Goal: Task Accomplishment & Management: Complete application form

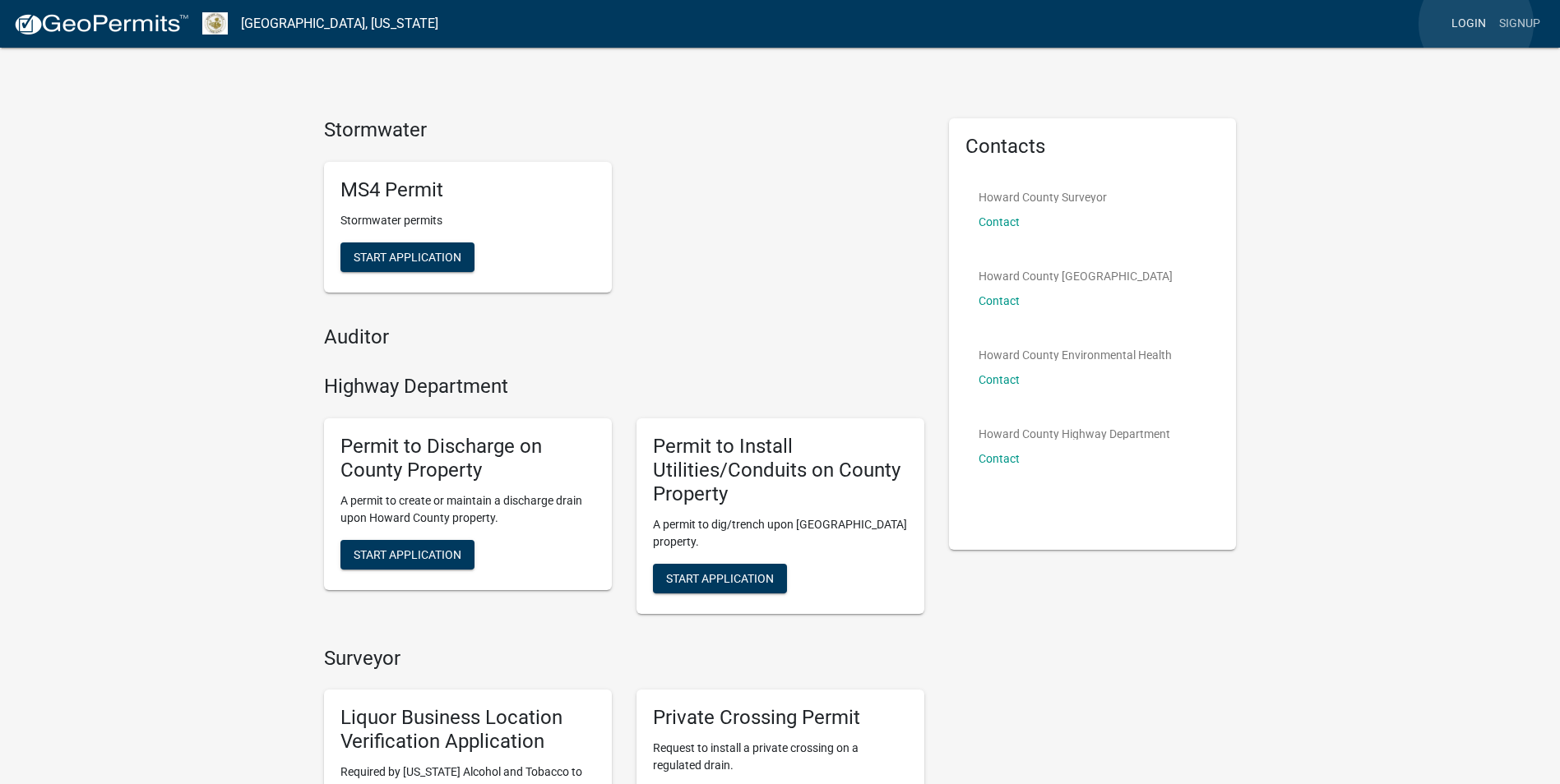
click at [1476, 24] on link "Login" at bounding box center [1468, 24] width 47 height 31
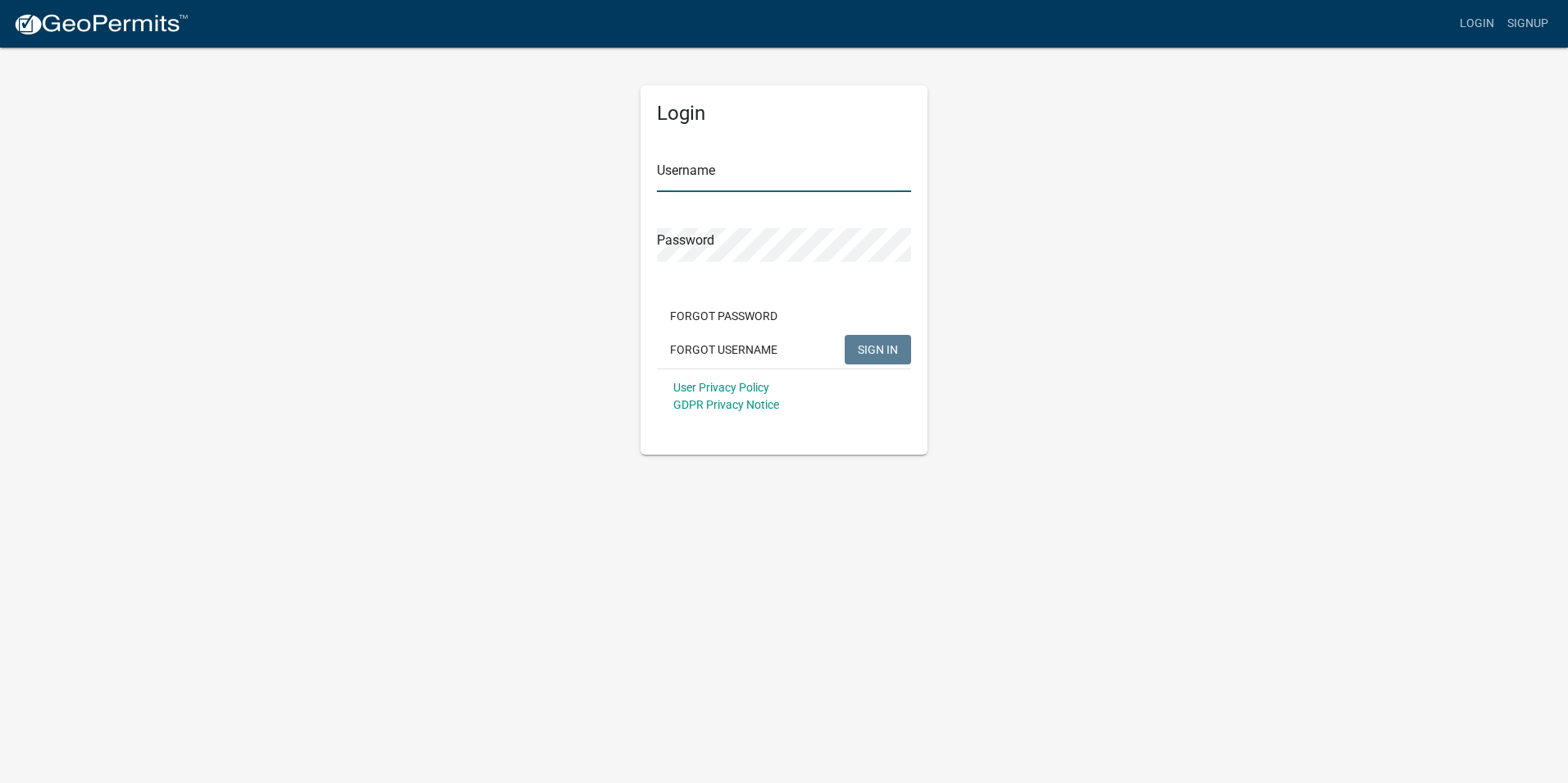
type input "[PERSON_NAME][EMAIL_ADDRESS][PERSON_NAME][DOMAIN_NAME]"
click at [901, 350] on button "SIGN IN" at bounding box center [878, 350] width 67 height 30
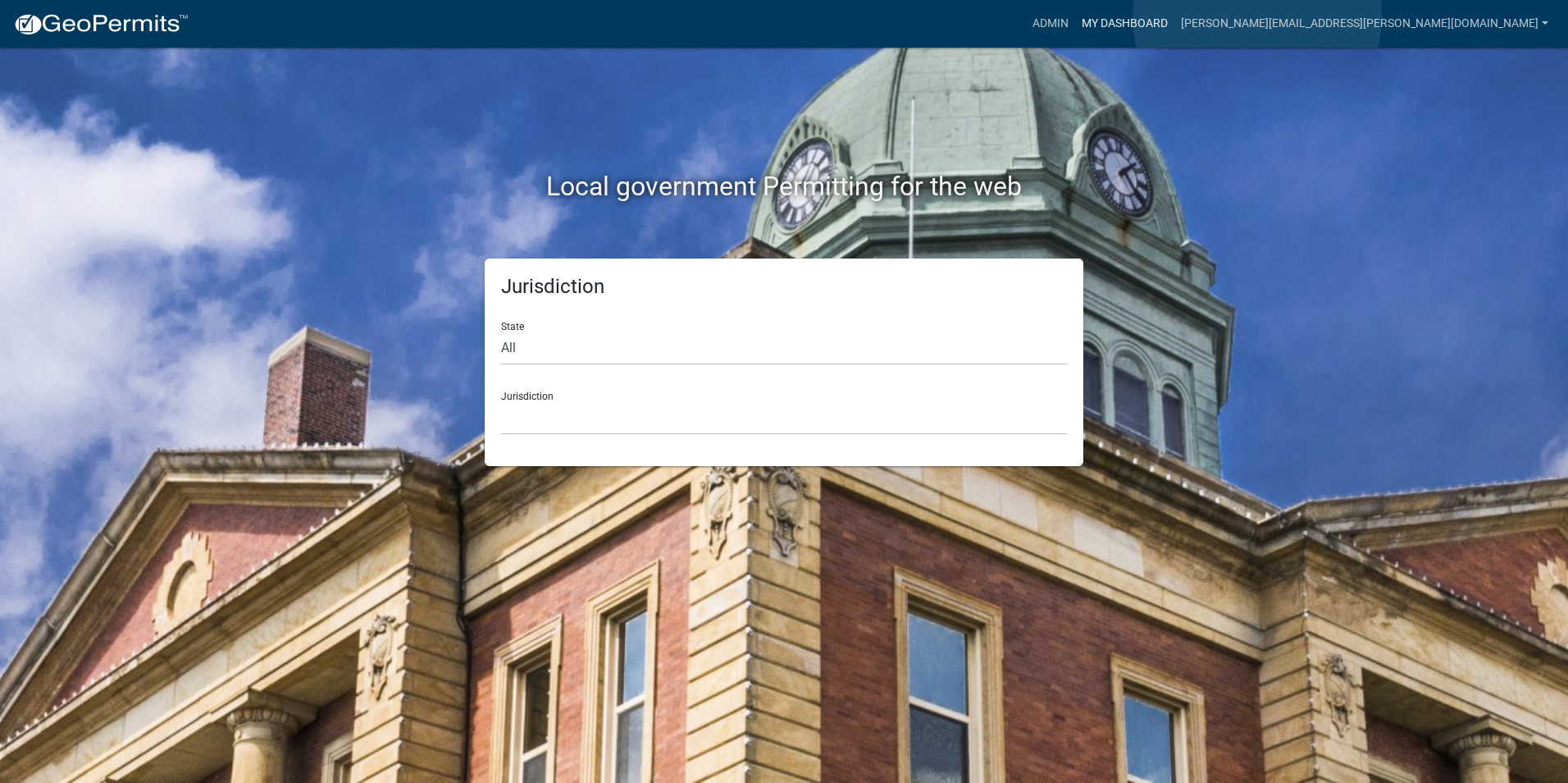
click at [1174, 17] on link "My Dashboard" at bounding box center [1124, 24] width 99 height 31
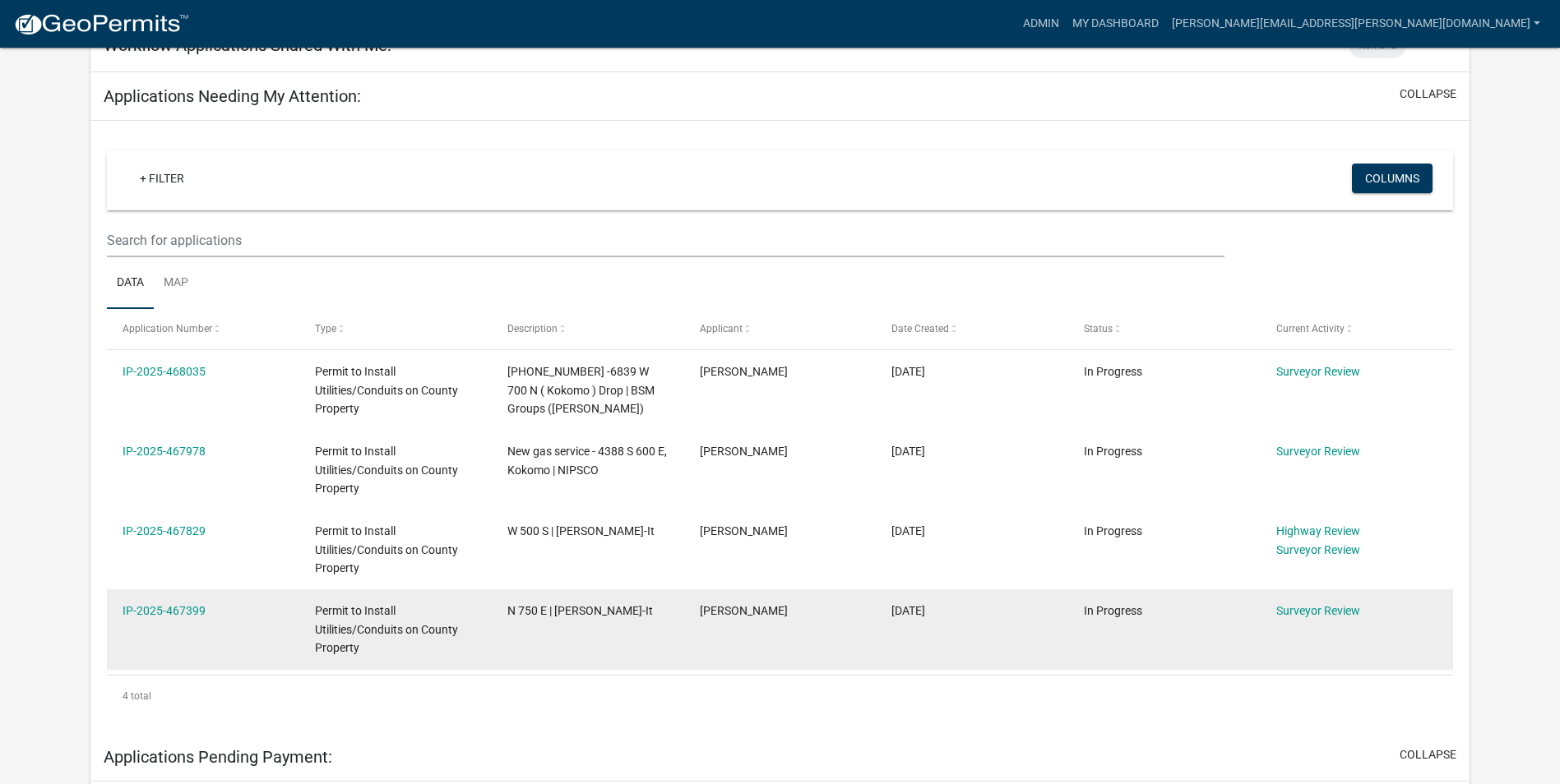
scroll to position [247, 0]
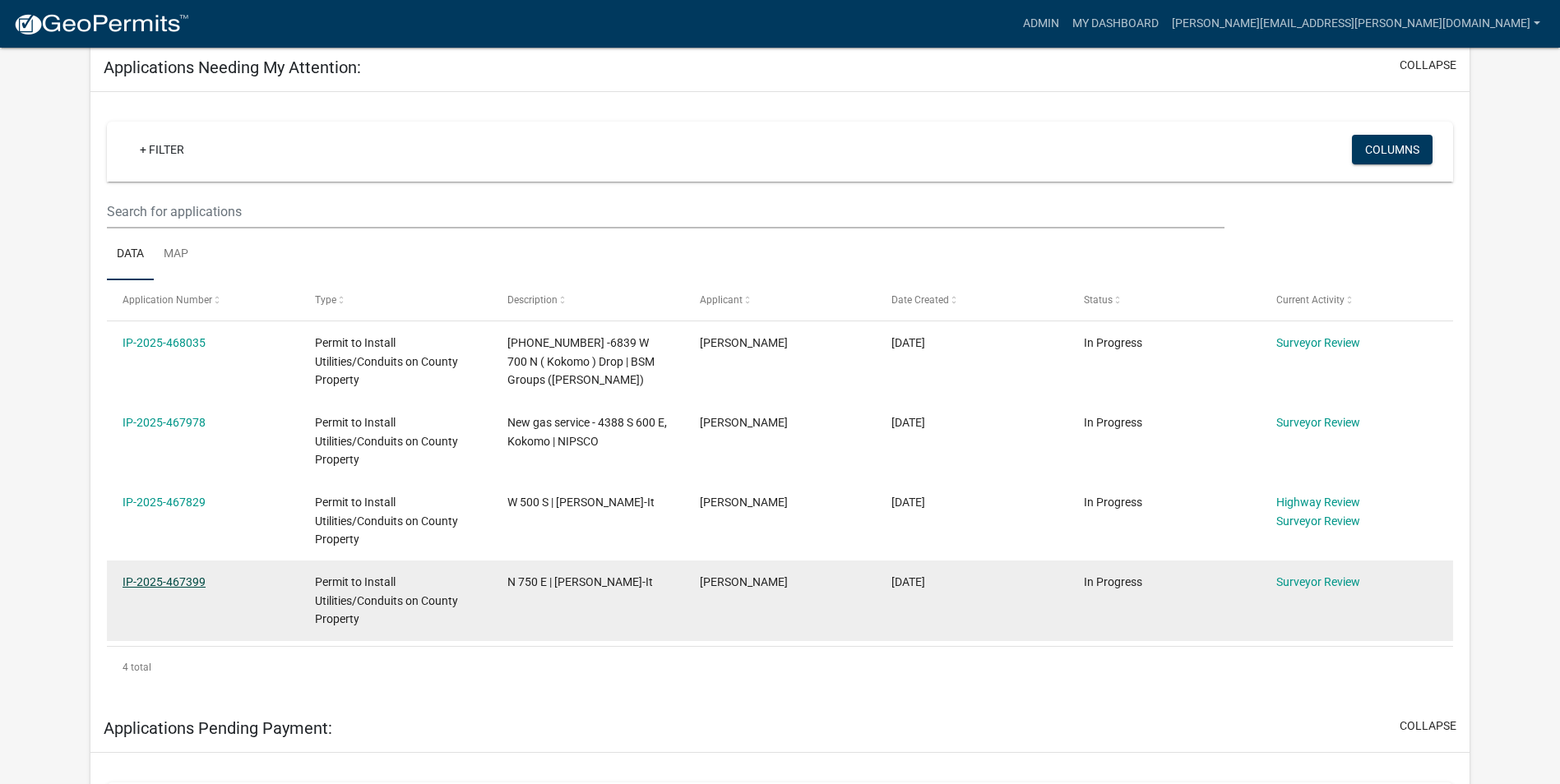
click at [173, 578] on link "IP-2025-467399" at bounding box center [164, 582] width 83 height 14
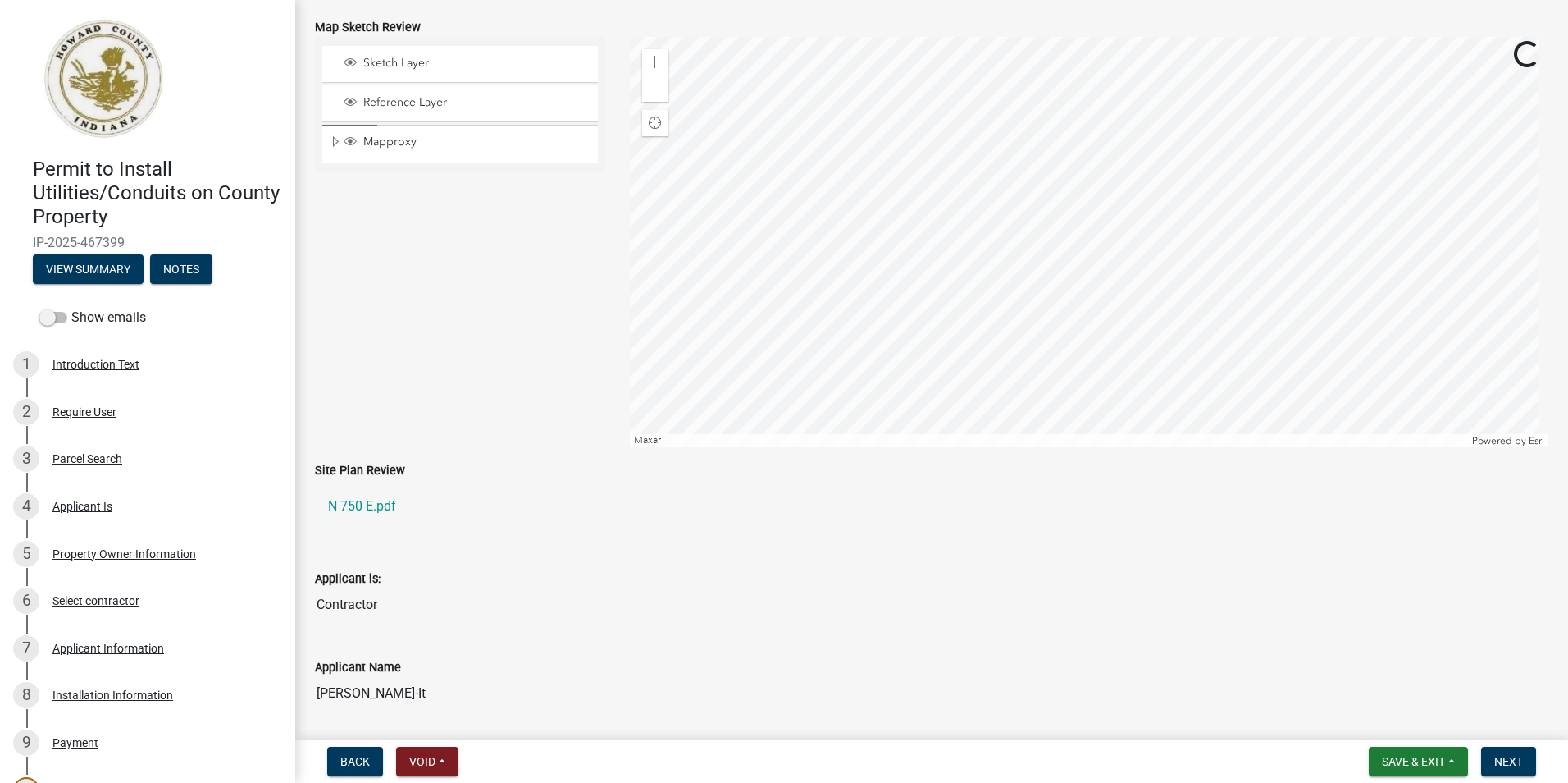
scroll to position [164, 0]
click at [386, 501] on link "N 750 E.pdf" at bounding box center [931, 505] width 1234 height 40
click at [1418, 768] on span "Save & Exit" at bounding box center [1413, 762] width 63 height 14
click at [1390, 720] on button "Save & Exit" at bounding box center [1403, 718] width 131 height 40
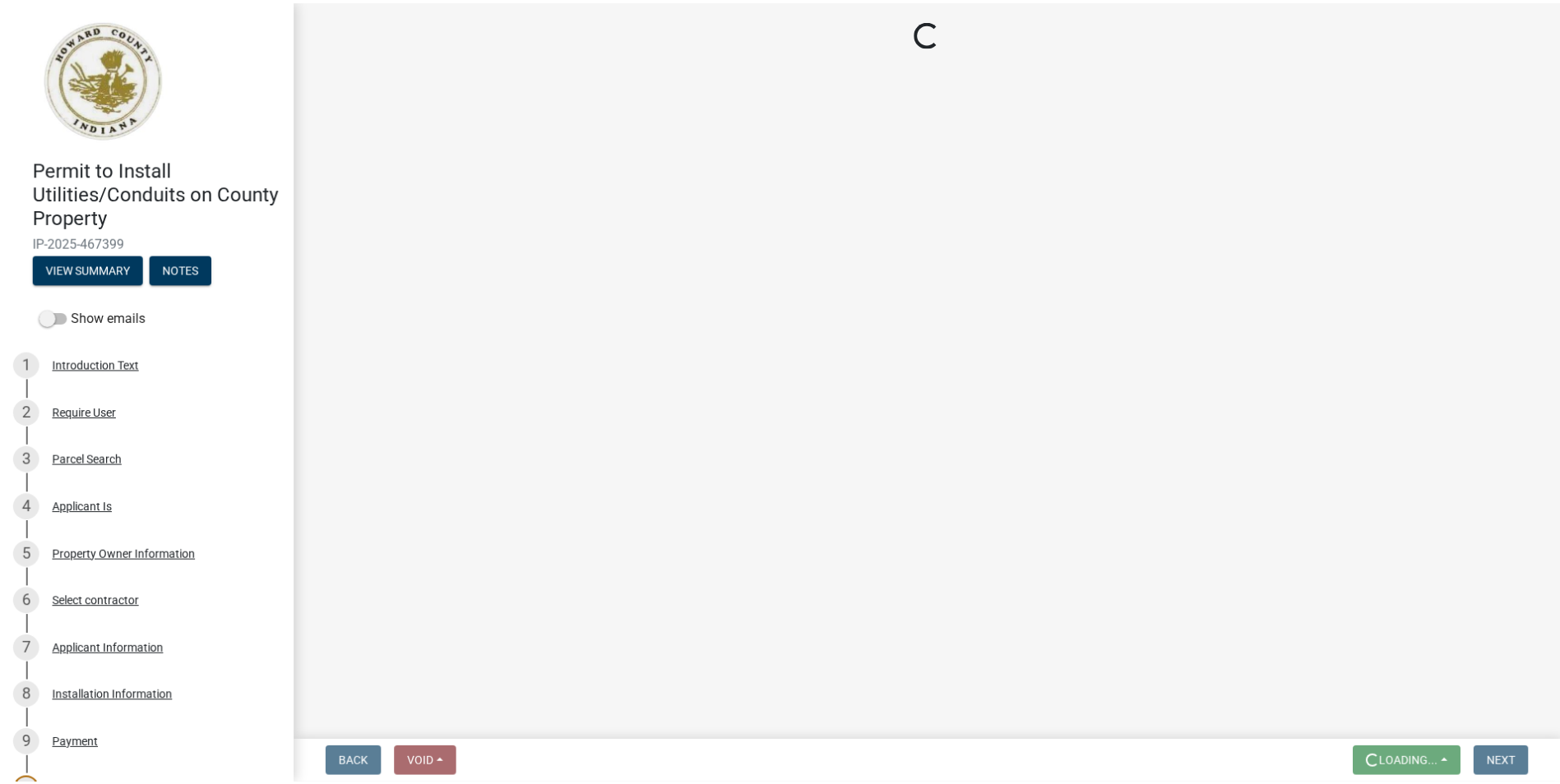
scroll to position [0, 0]
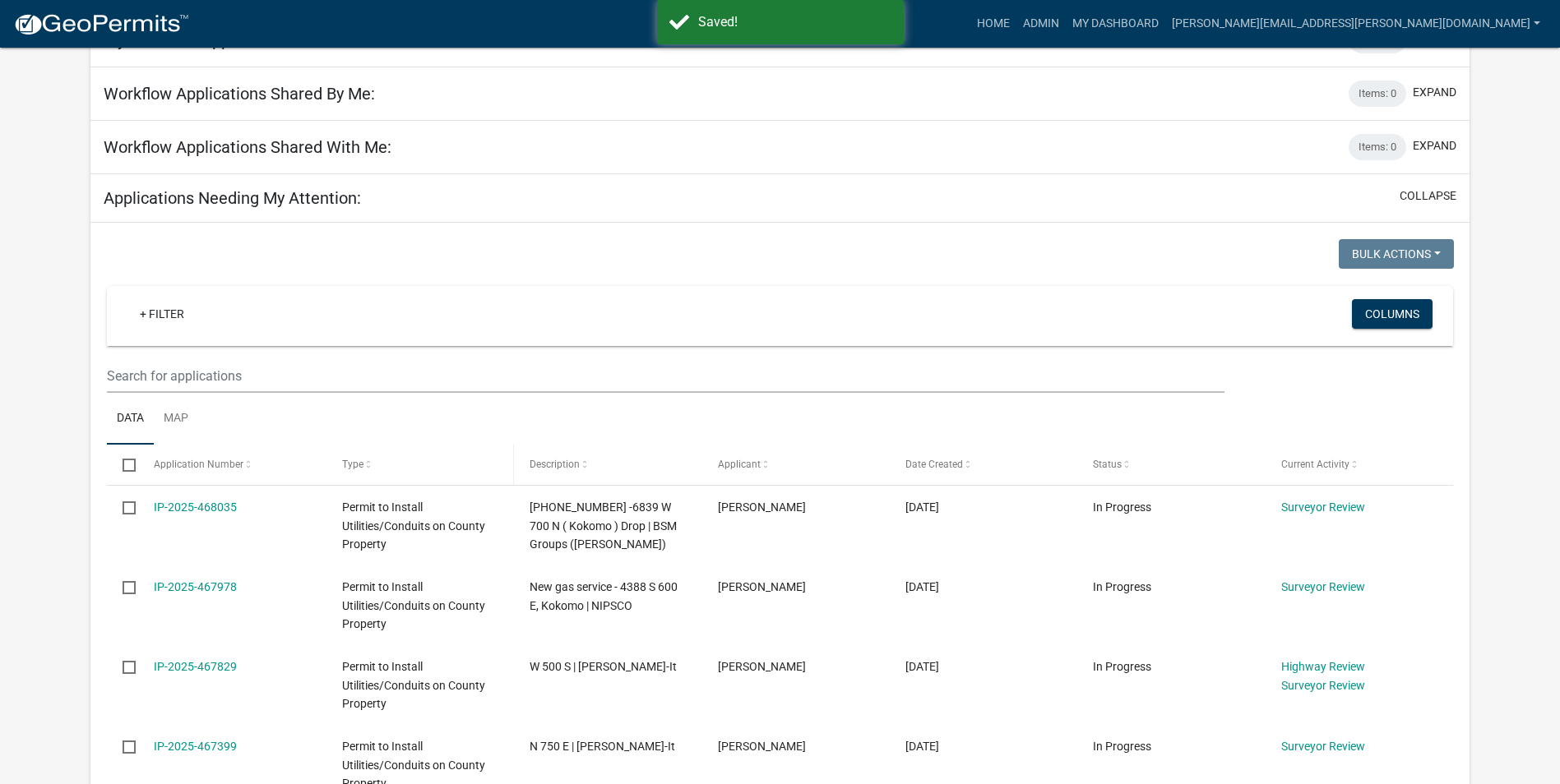
scroll to position [329, 0]
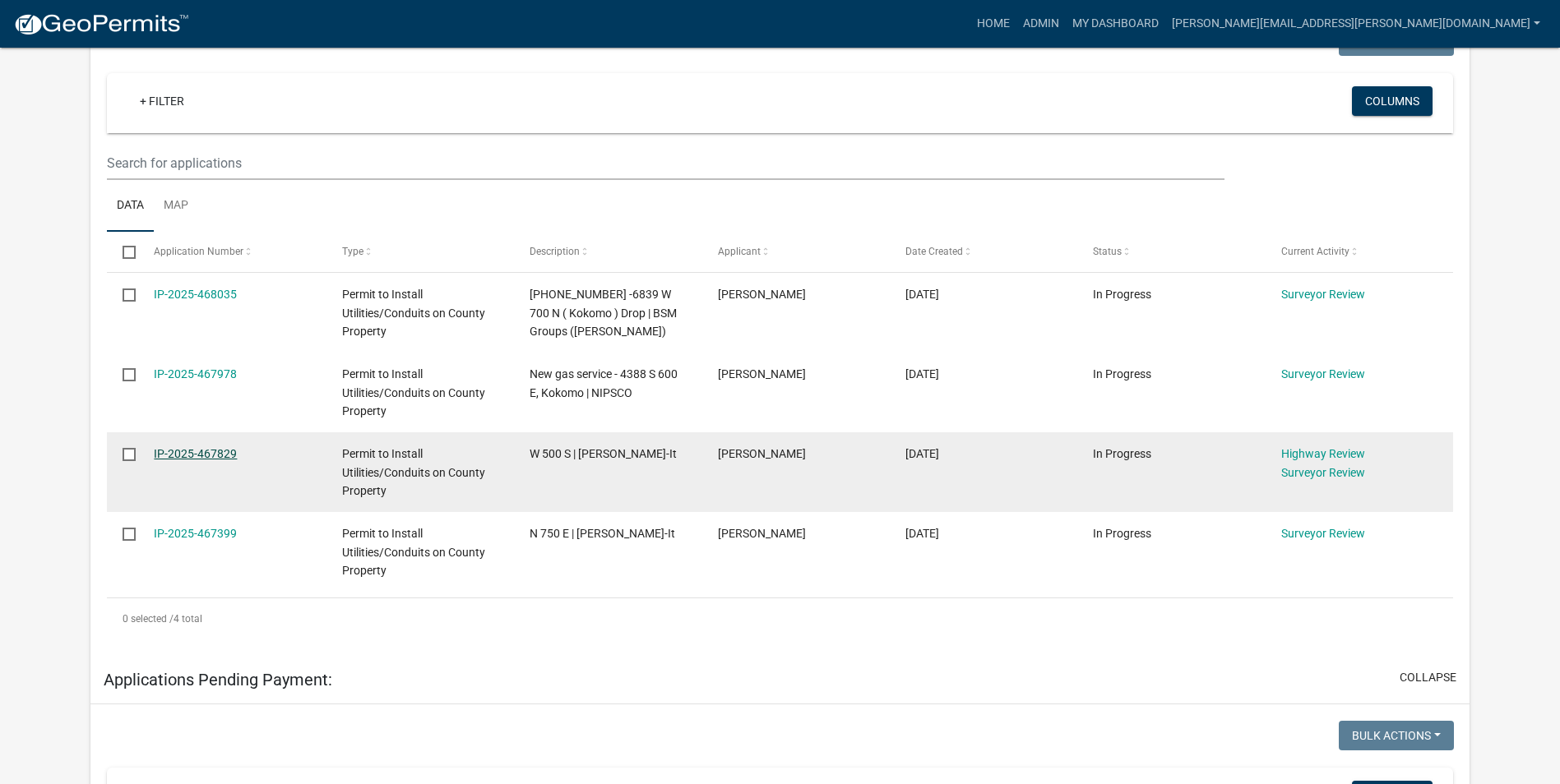
click at [222, 449] on link "IP-2025-467829" at bounding box center [195, 453] width 83 height 14
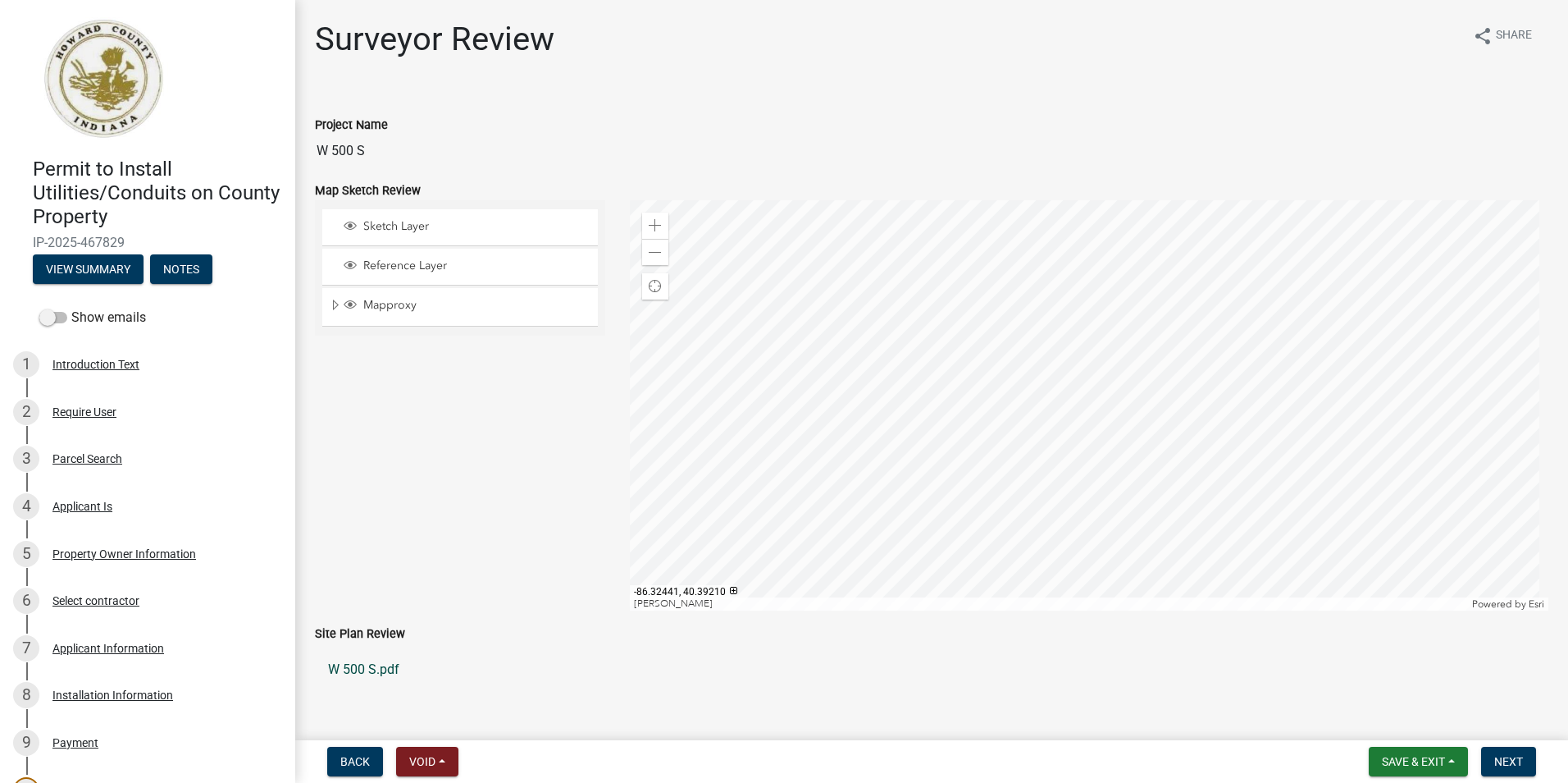
click at [378, 669] on link "W 500 S.pdf" at bounding box center [931, 669] width 1234 height 40
click at [1395, 765] on span "Save & Exit" at bounding box center [1413, 762] width 63 height 14
click at [1387, 718] on button "Save & Exit" at bounding box center [1403, 718] width 131 height 40
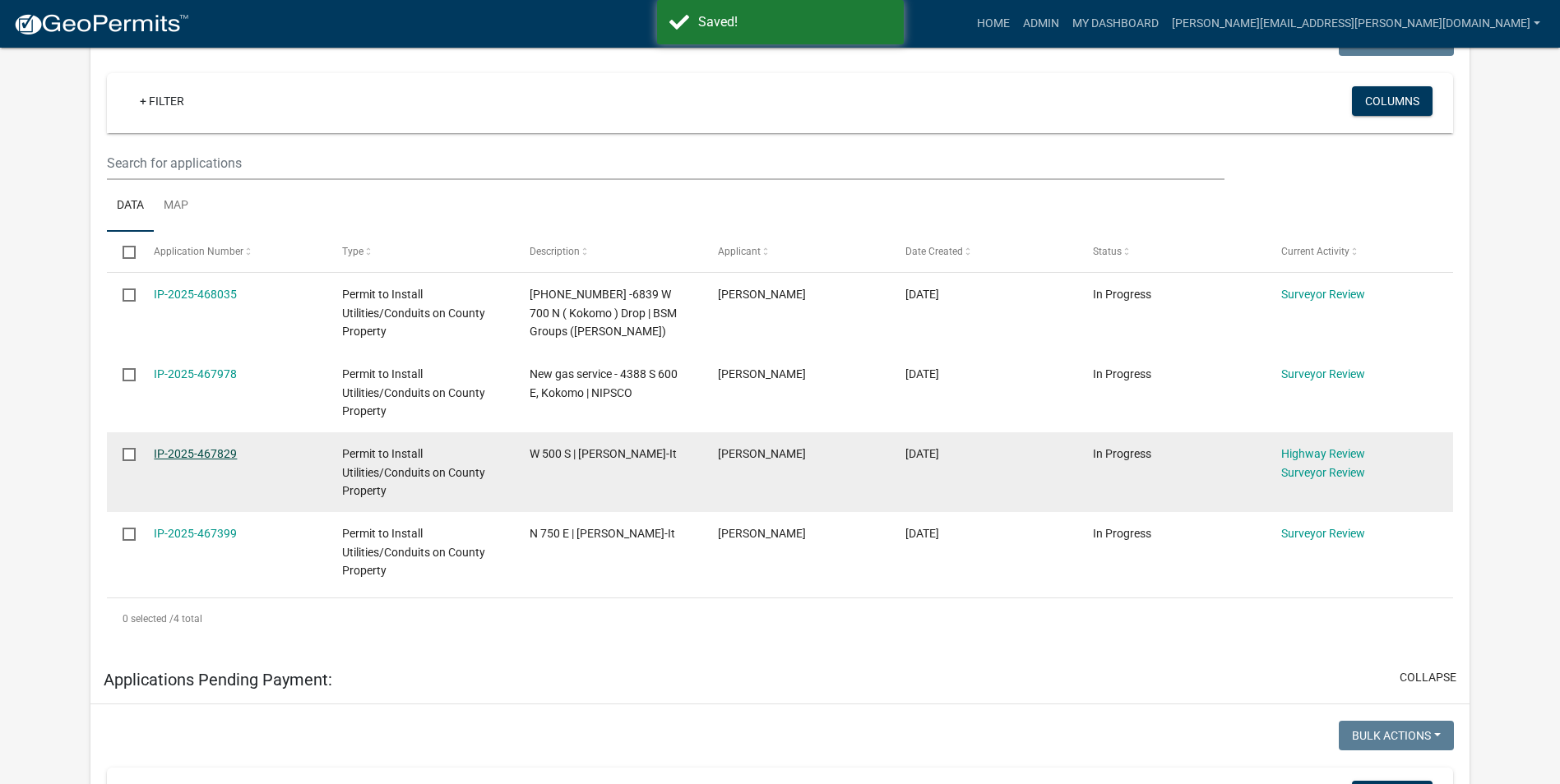
scroll to position [247, 0]
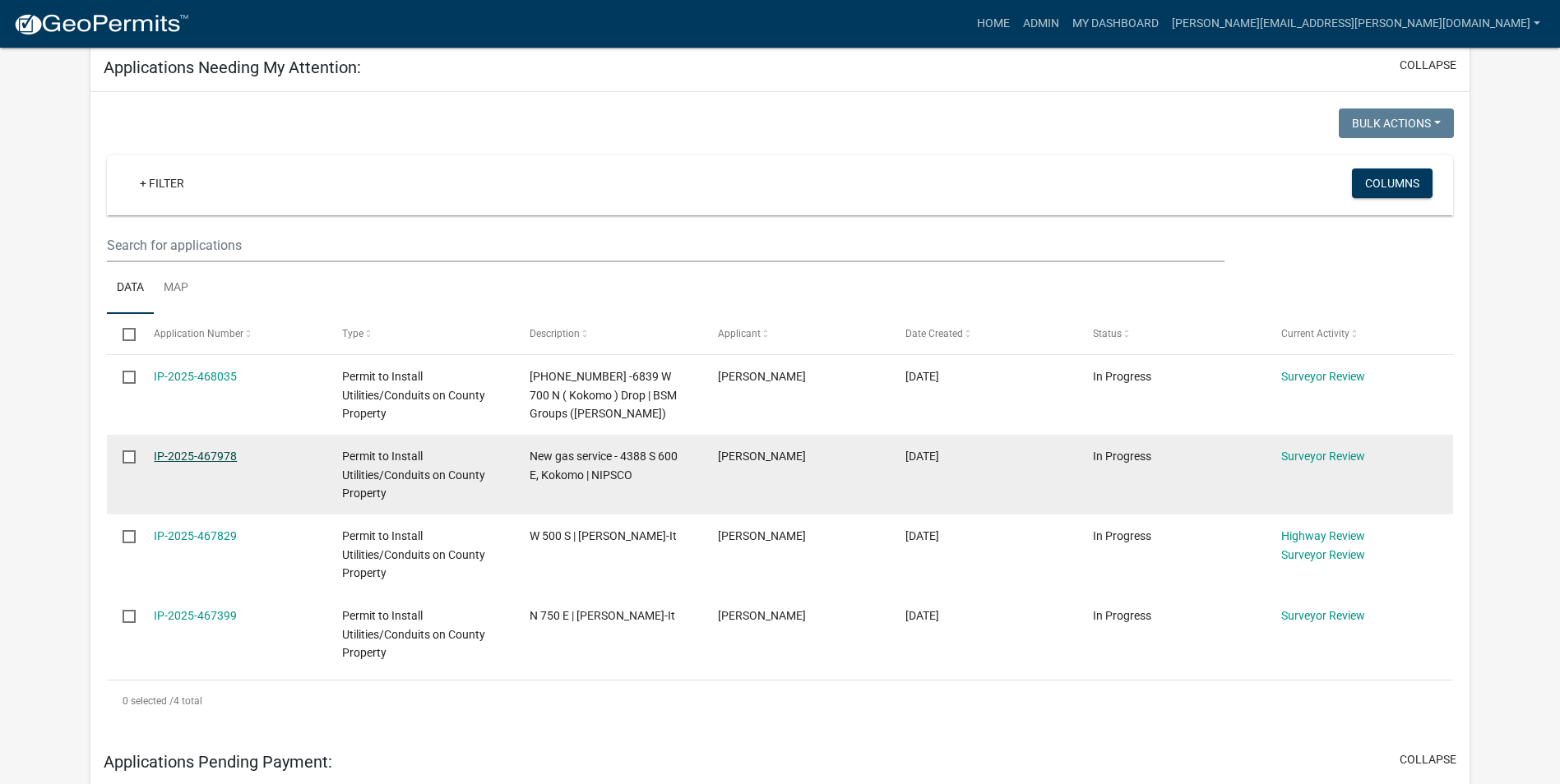
click at [225, 451] on link "IP-2025-467978" at bounding box center [195, 456] width 83 height 14
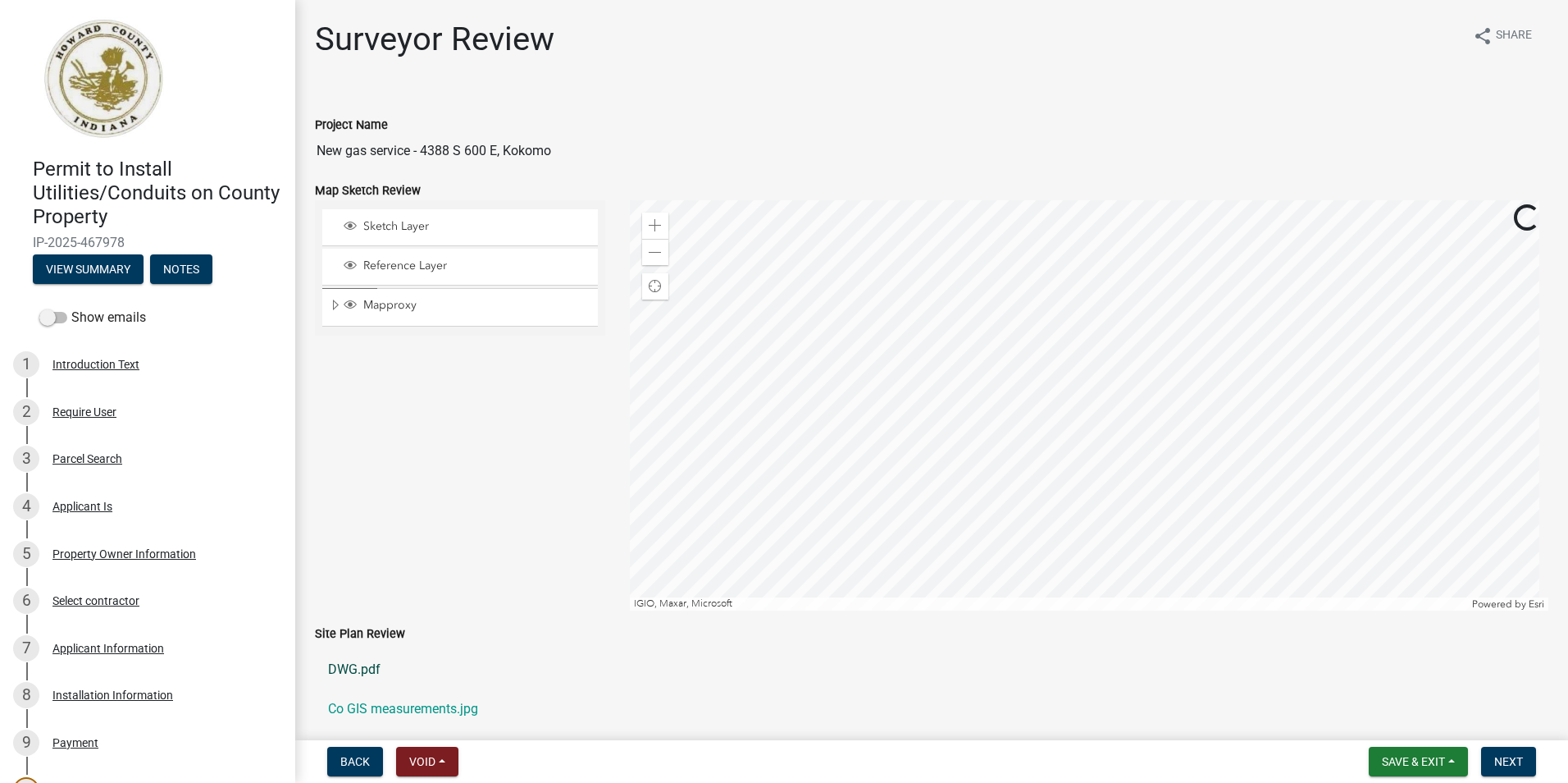
click at [370, 674] on link "DWG.pdf" at bounding box center [931, 669] width 1234 height 40
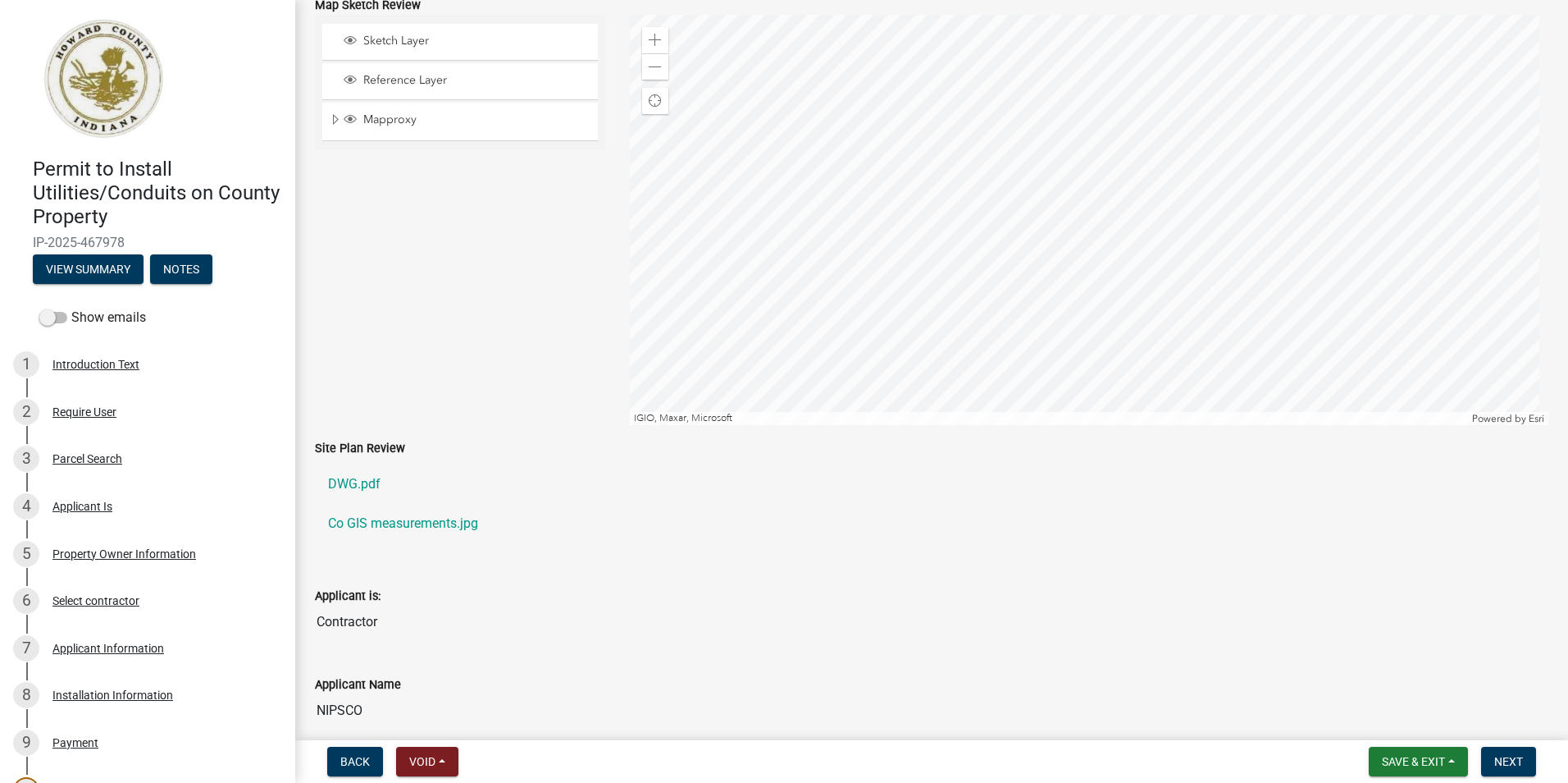
scroll to position [492, 0]
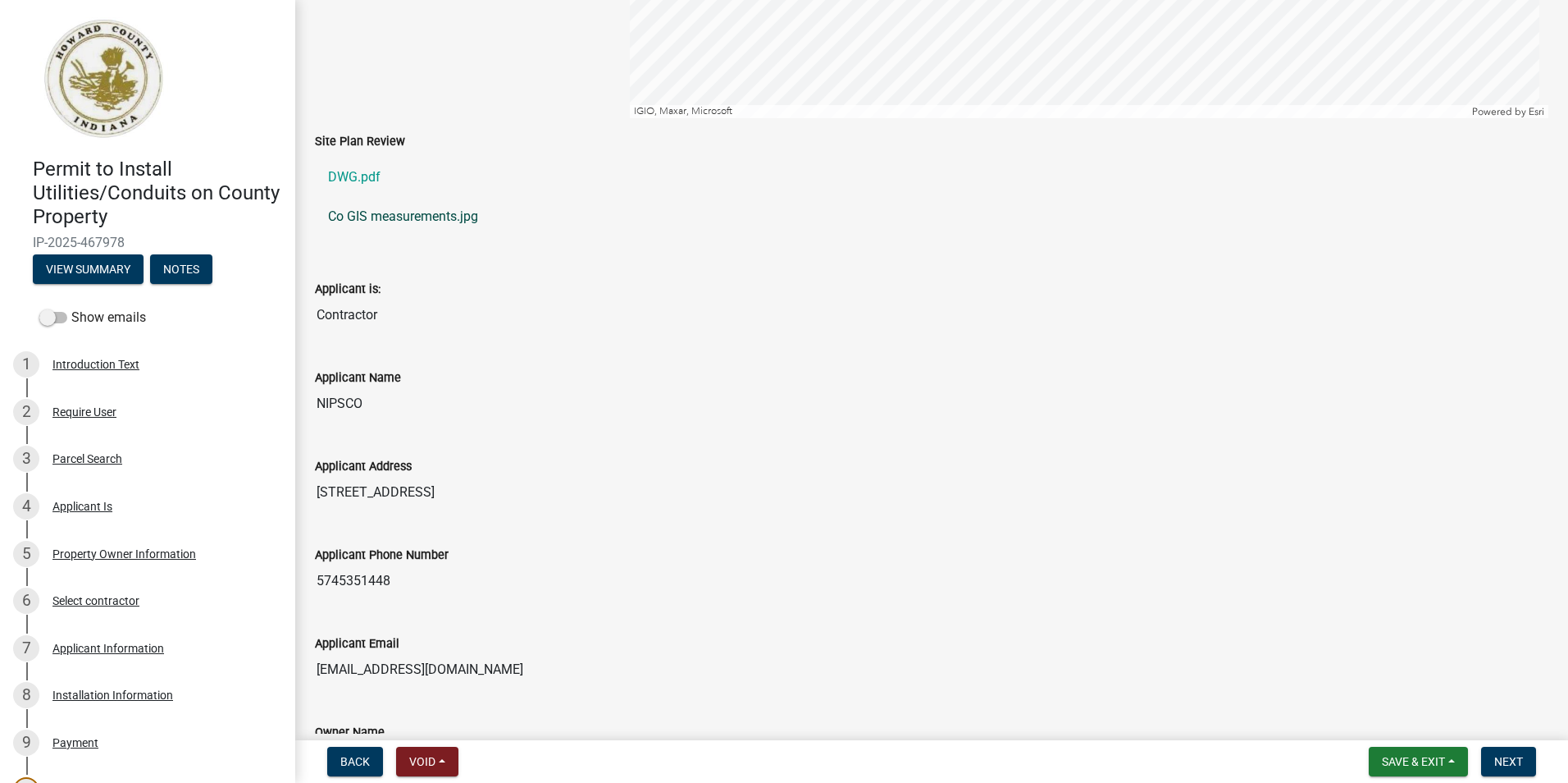
click at [408, 221] on link "Co GIS measurements.jpg" at bounding box center [931, 216] width 1234 height 40
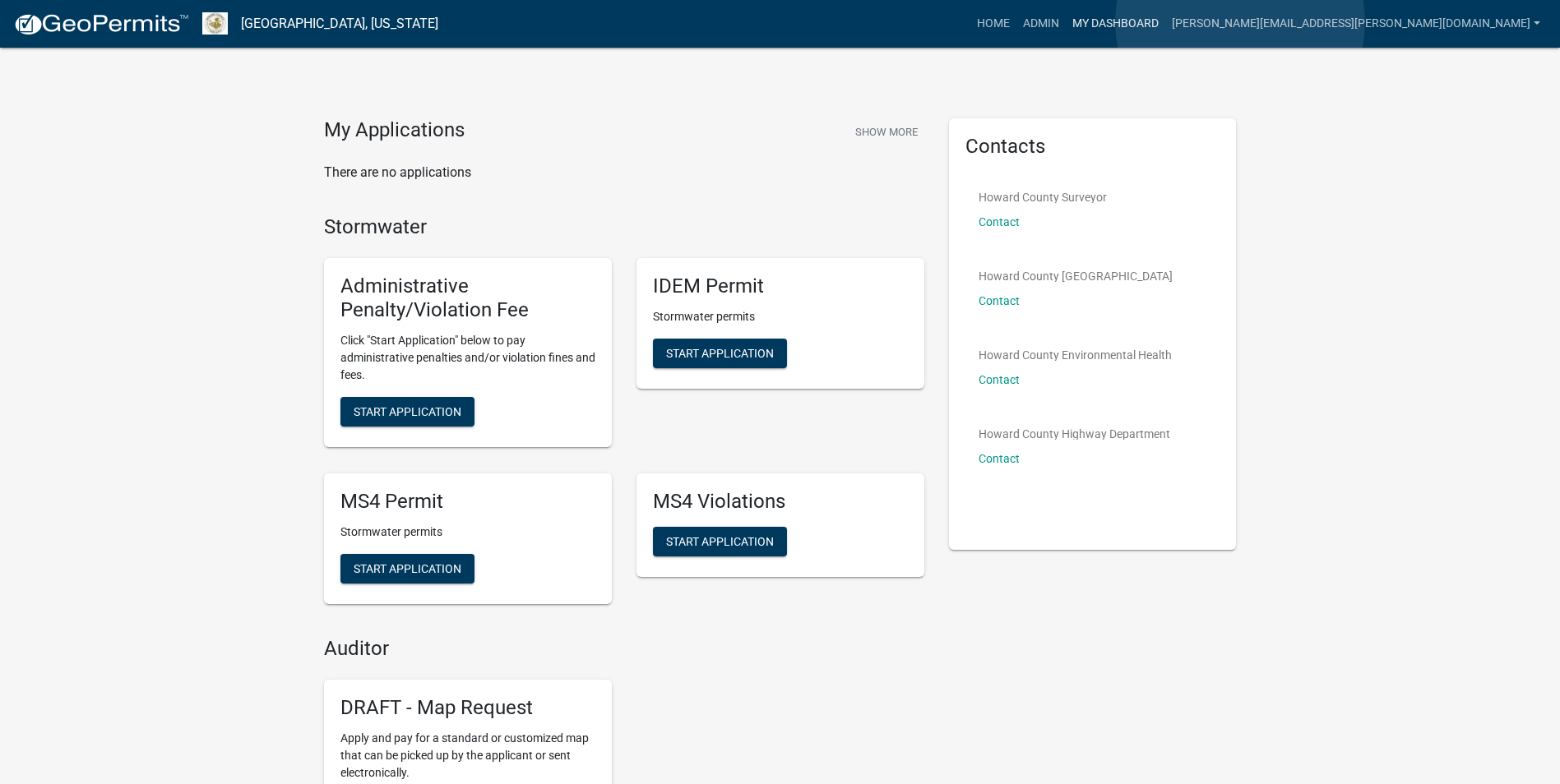
click at [1165, 22] on link "My Dashboard" at bounding box center [1115, 24] width 100 height 31
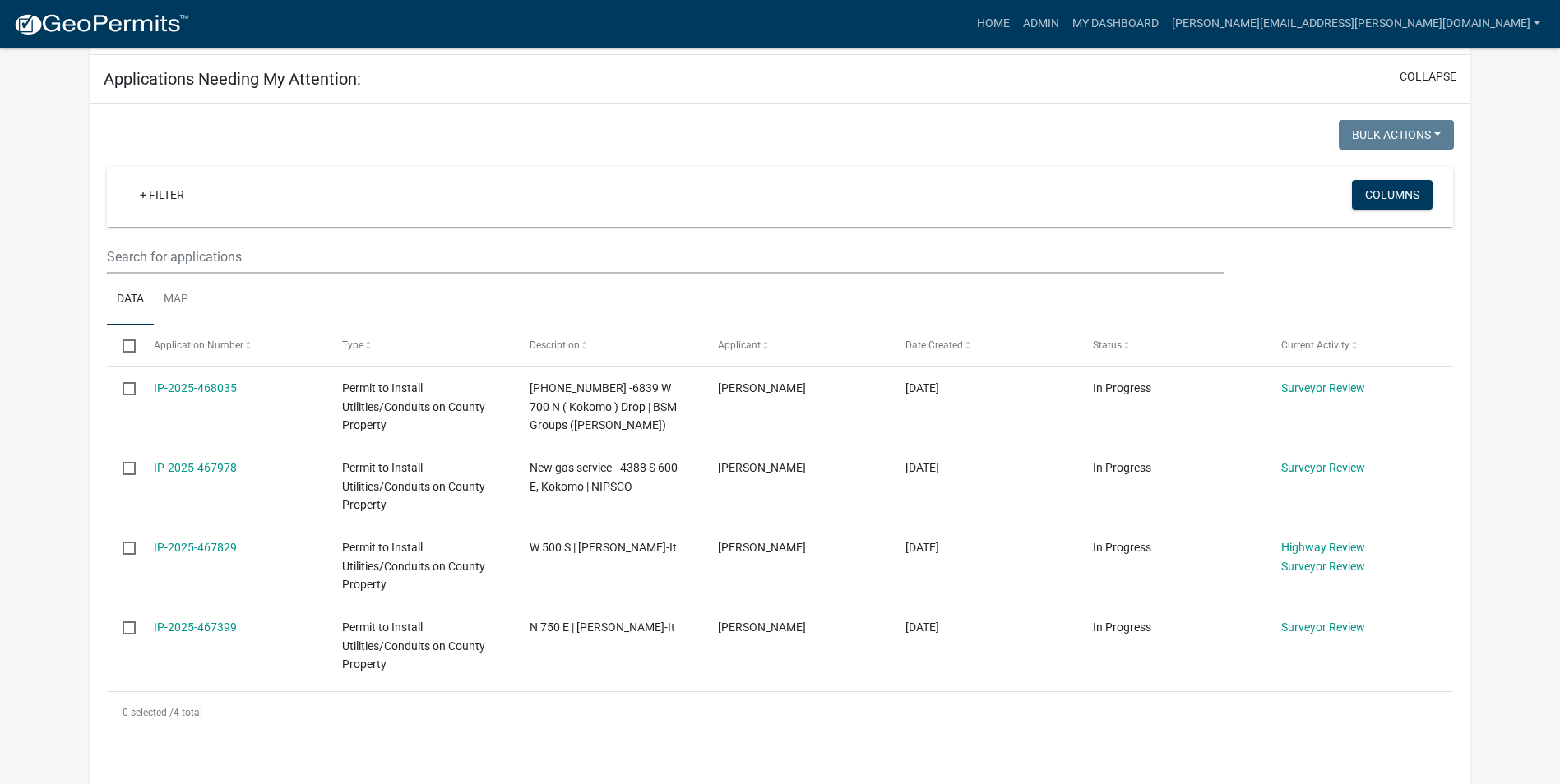
scroll to position [329, 0]
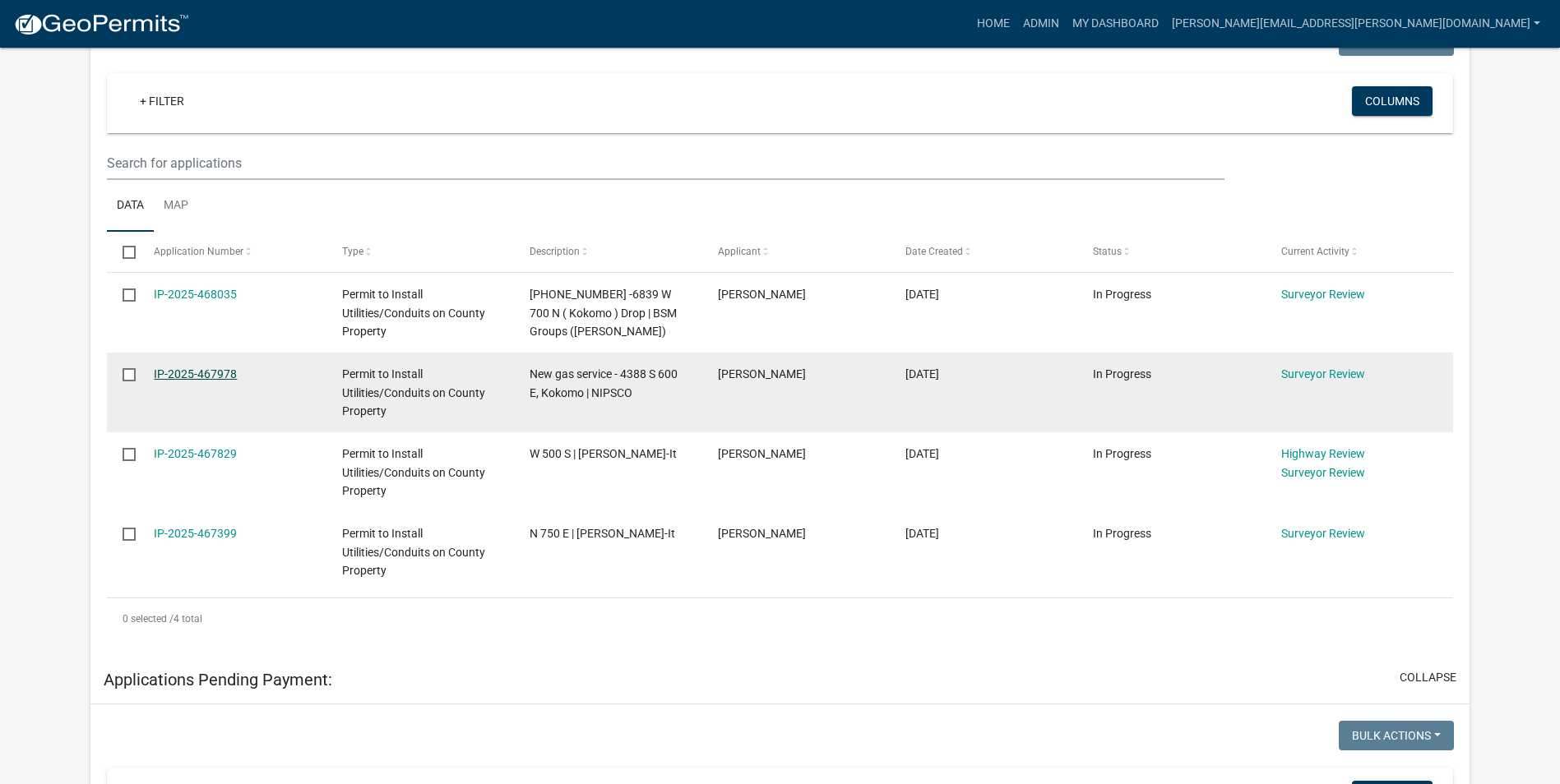
click at [197, 377] on link "IP-2025-467978" at bounding box center [195, 374] width 83 height 14
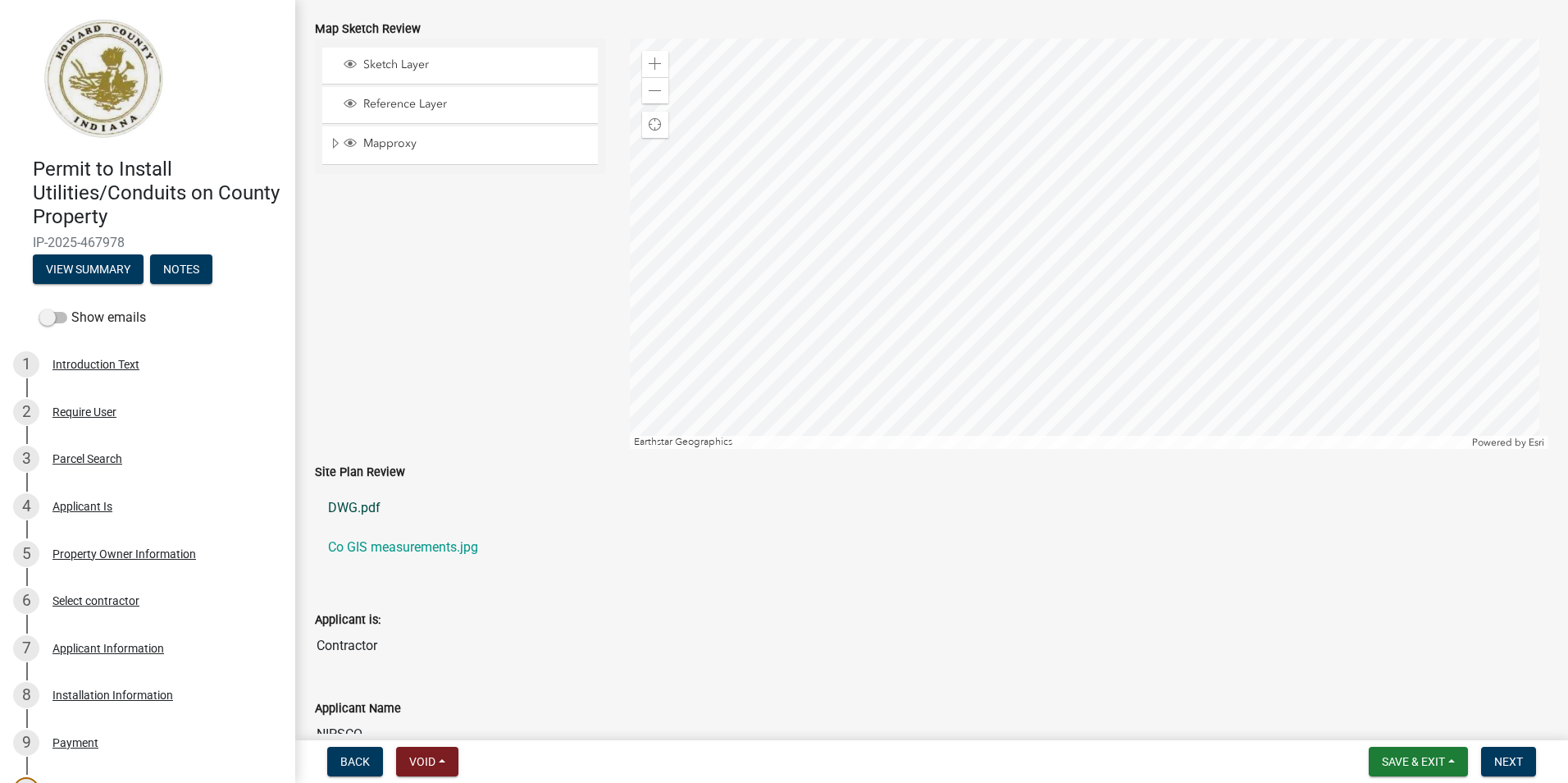
scroll to position [164, 0]
click at [409, 541] on link "Co GIS measurements.jpg" at bounding box center [931, 545] width 1234 height 40
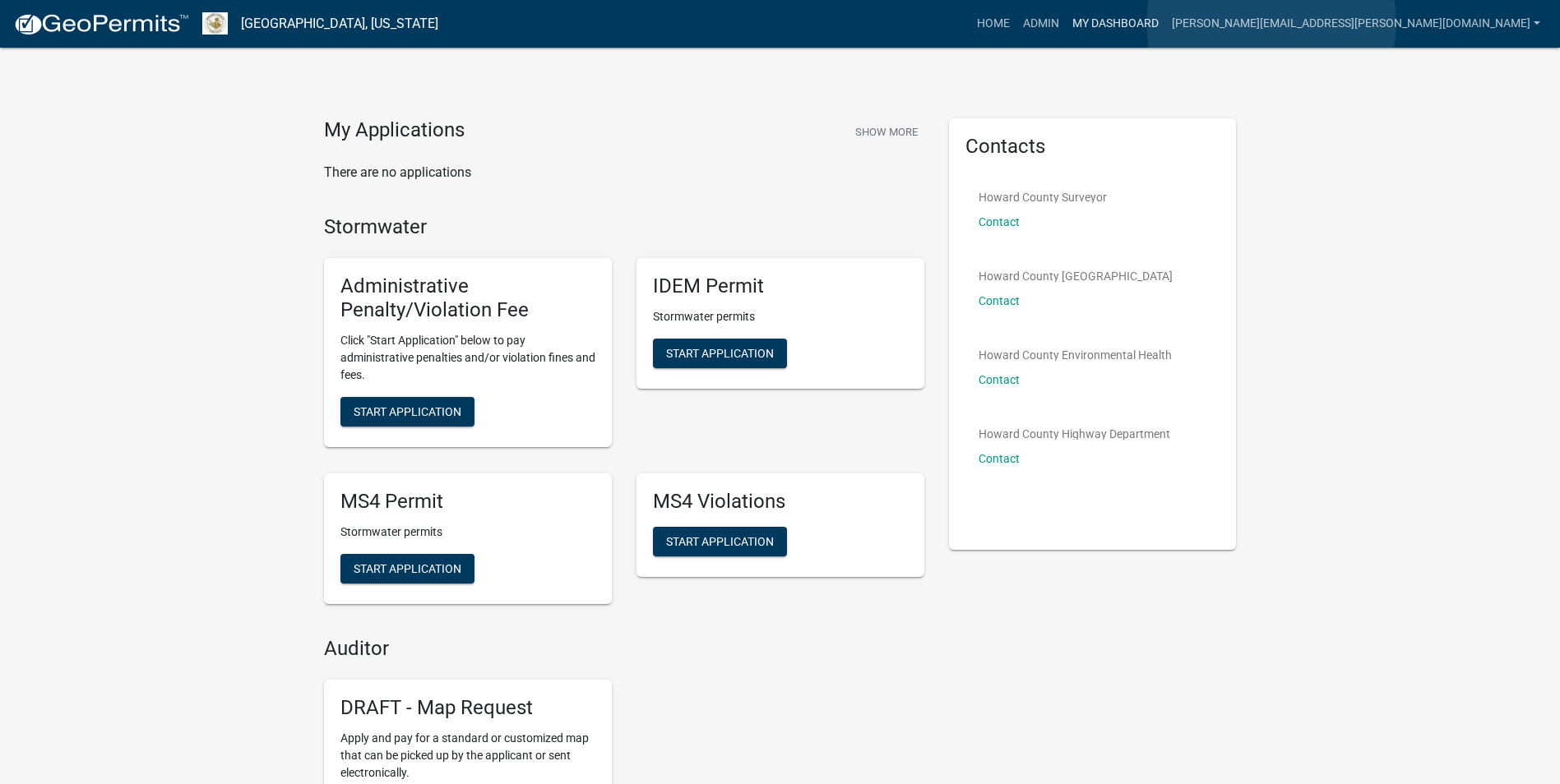
click at [1165, 23] on link "My Dashboard" at bounding box center [1115, 24] width 100 height 31
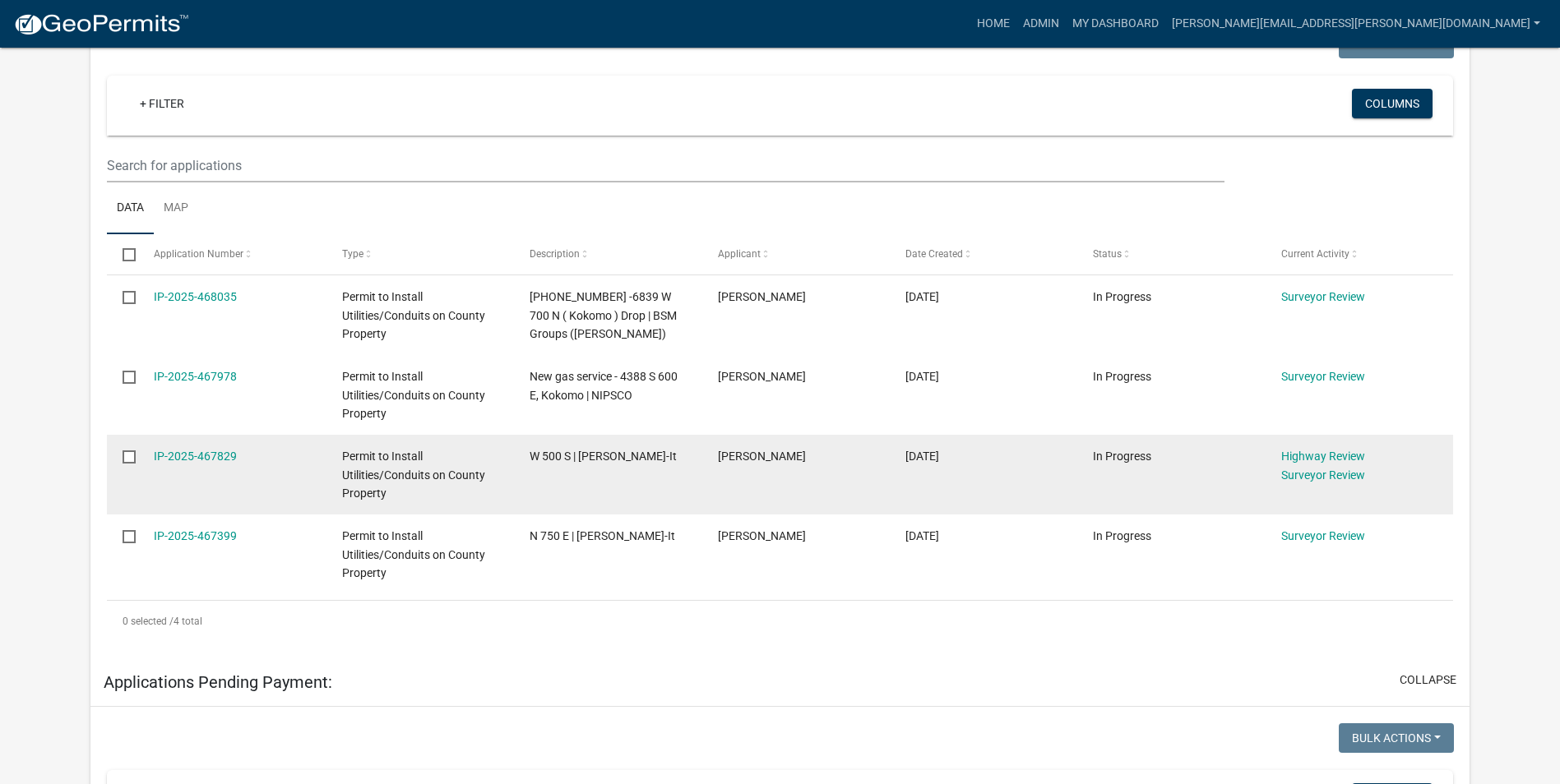
scroll to position [329, 0]
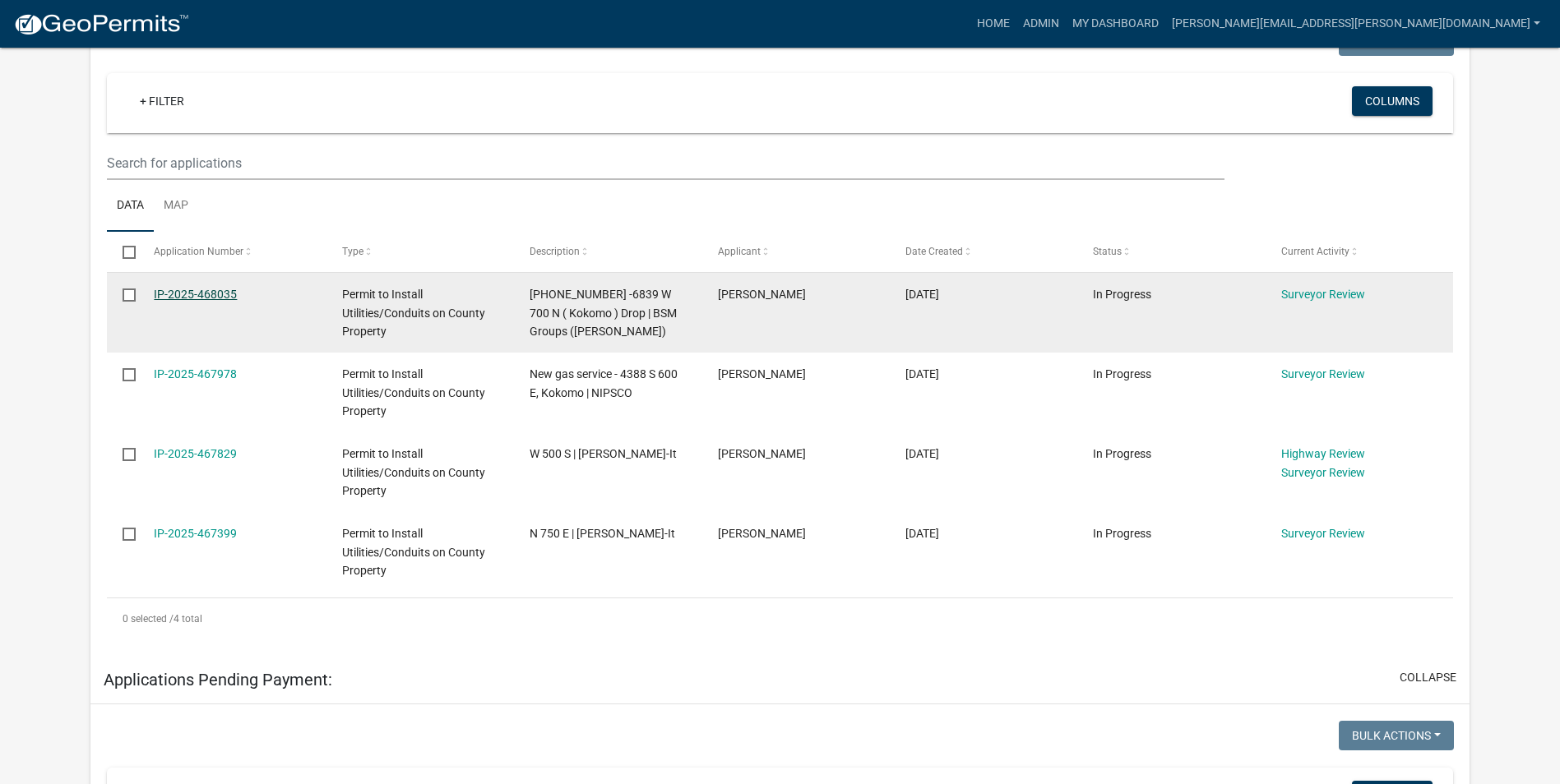
click at [222, 297] on link "IP-2025-468035" at bounding box center [195, 295] width 83 height 14
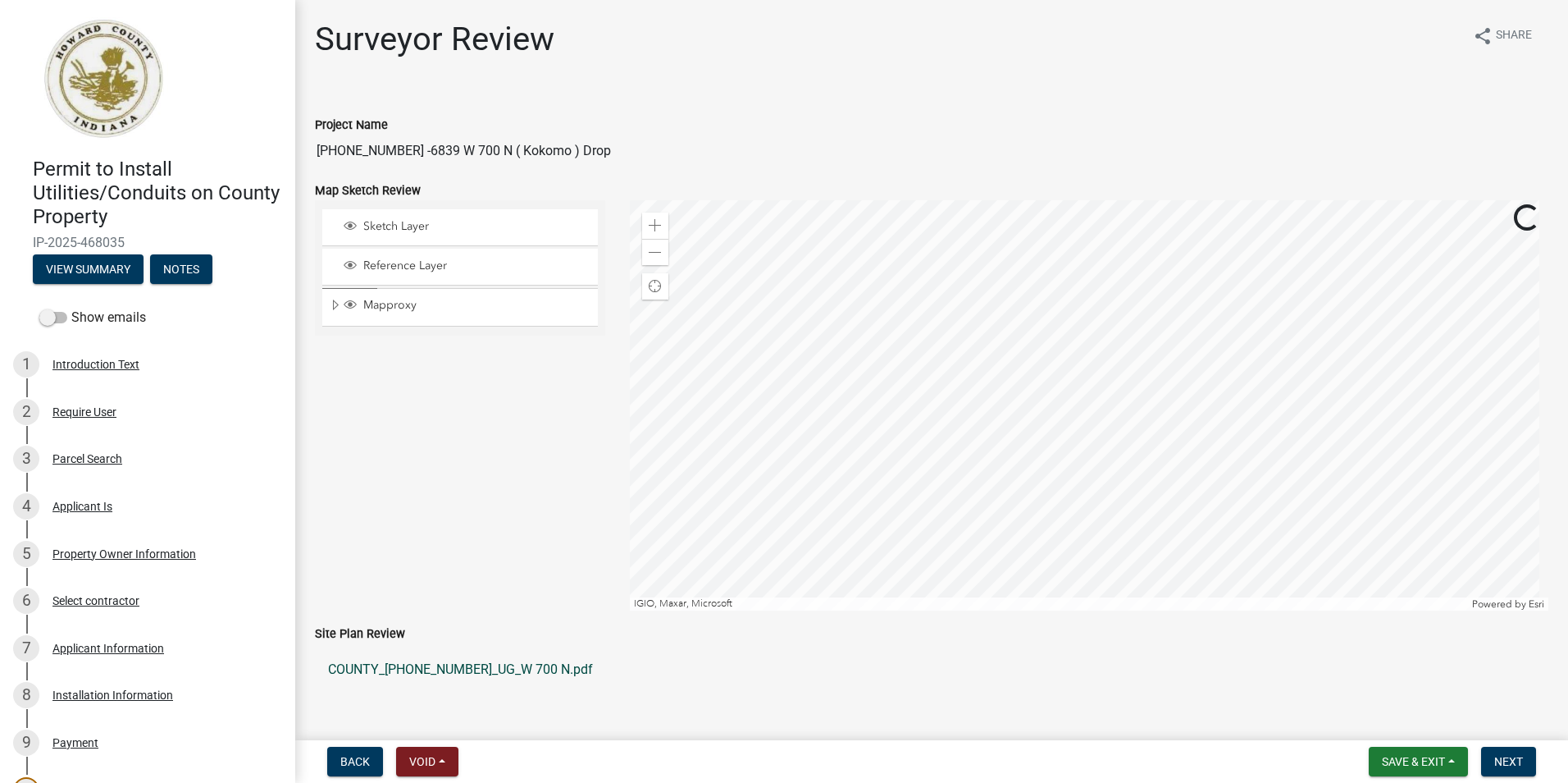
click at [403, 666] on link "COUNTY_25-01412-01_UG_W 700 N.pdf" at bounding box center [931, 669] width 1234 height 40
click at [1399, 769] on button "Save & Exit" at bounding box center [1418, 762] width 99 height 30
click at [1382, 722] on button "Save & Exit" at bounding box center [1403, 718] width 131 height 40
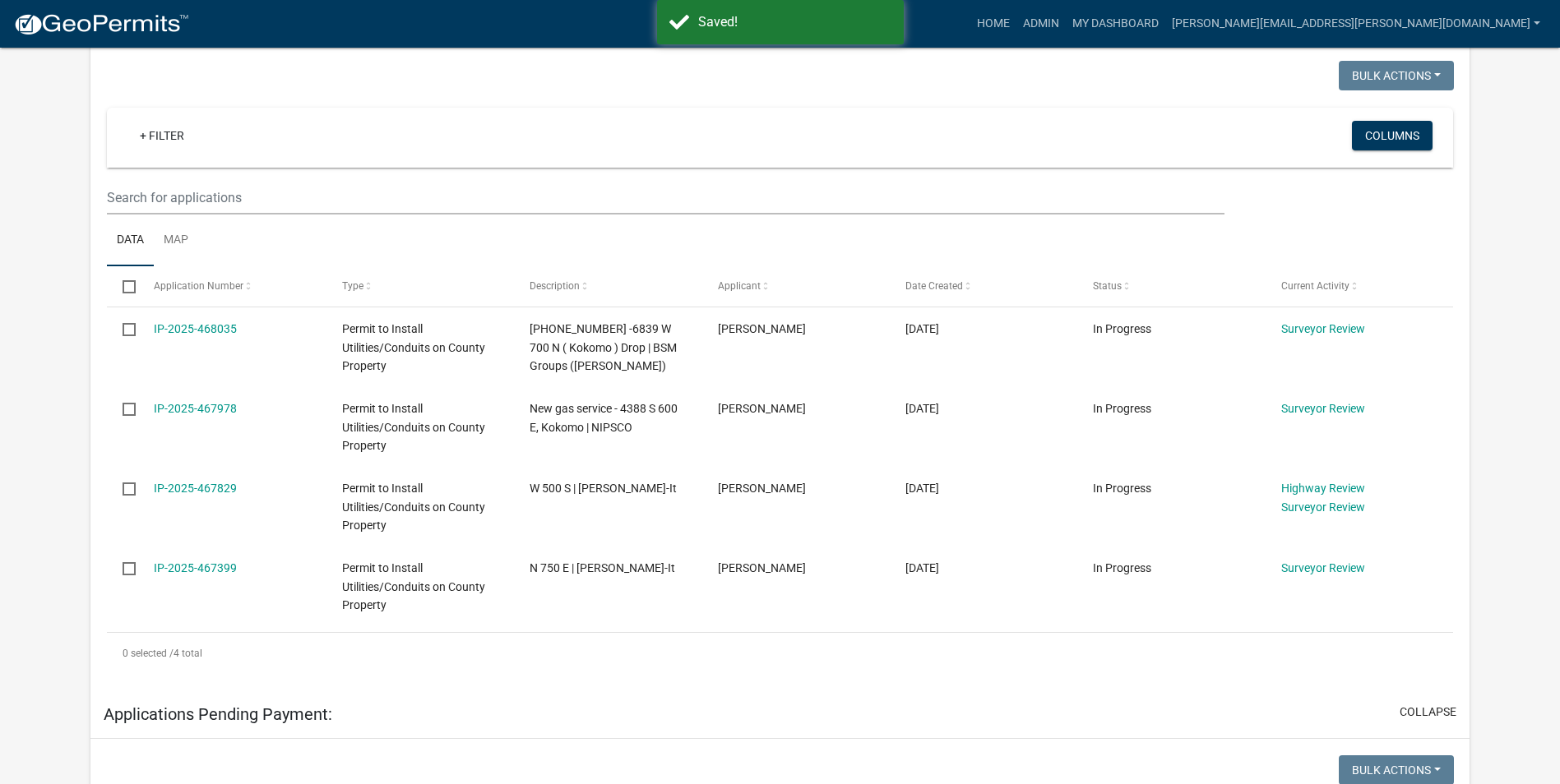
scroll to position [376, 0]
